Goal: Register for event/course

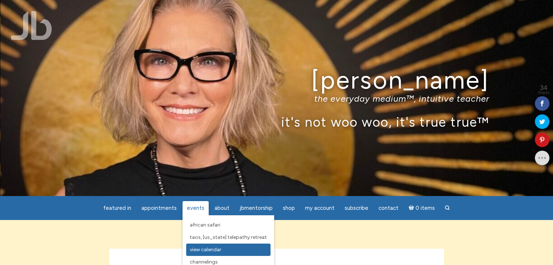
click at [201, 249] on span "View Calendar" at bounding box center [206, 250] width 32 height 6
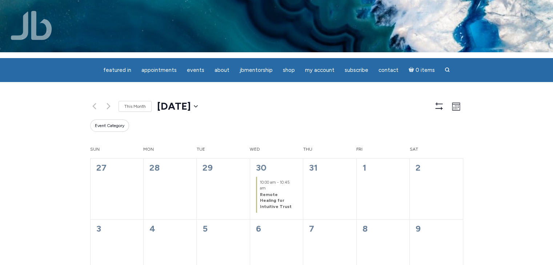
scroll to position [5, 0]
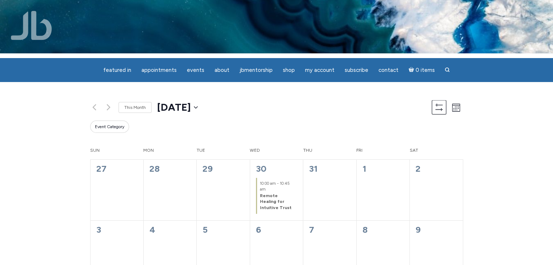
click at [440, 111] on icon "main" at bounding box center [438, 107] width 7 height 7
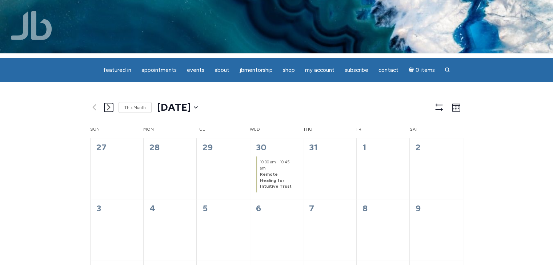
click at [106, 112] on link "Next month" at bounding box center [108, 107] width 9 height 9
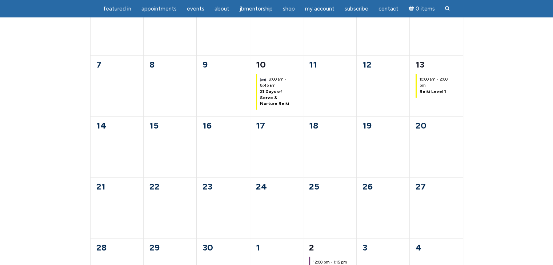
scroll to position [128, 0]
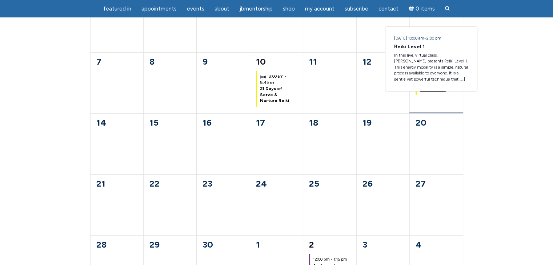
click at [427, 92] on link "Reiki Level 1" at bounding box center [432, 88] width 27 height 5
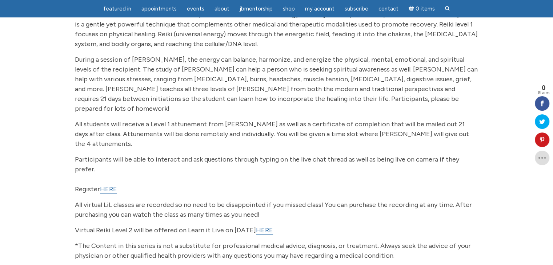
scroll to position [125, 0]
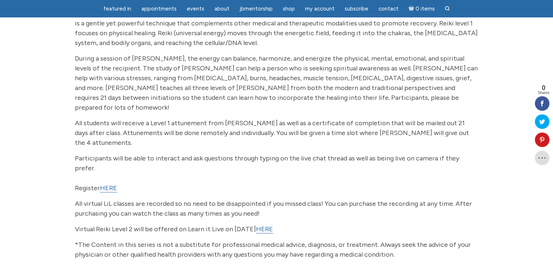
click at [108, 184] on link "HERE" at bounding box center [108, 188] width 17 height 8
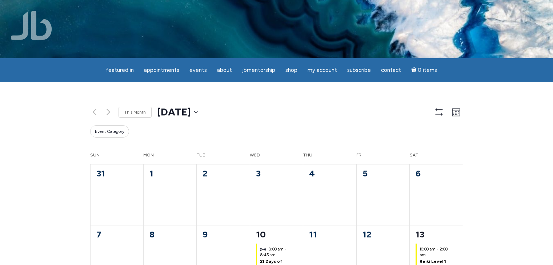
scroll to position [128, 0]
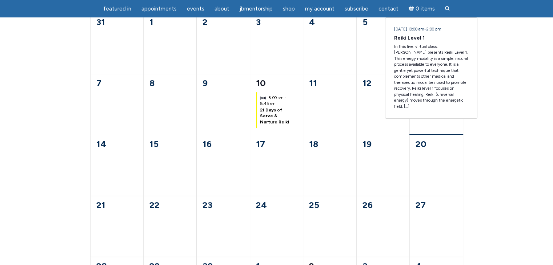
click at [436, 113] on link "Reiki Level 1" at bounding box center [432, 110] width 27 height 5
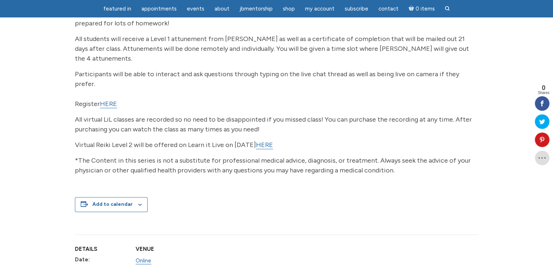
scroll to position [210, 0]
